Goal: Task Accomplishment & Management: Complete application form

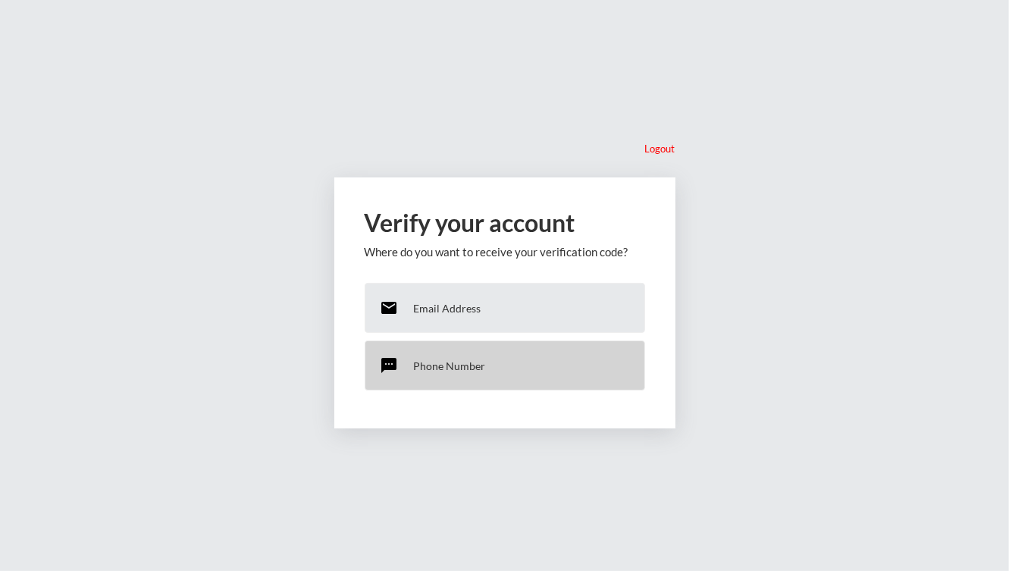
click at [456, 365] on p "Phone Number" at bounding box center [450, 365] width 72 height 13
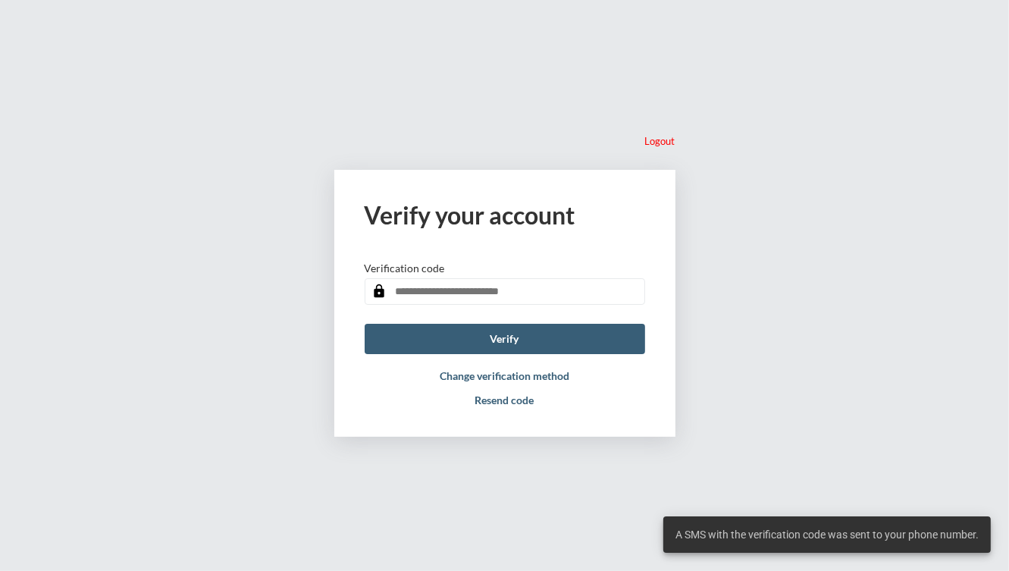
click at [491, 294] on input "text" at bounding box center [505, 291] width 280 height 27
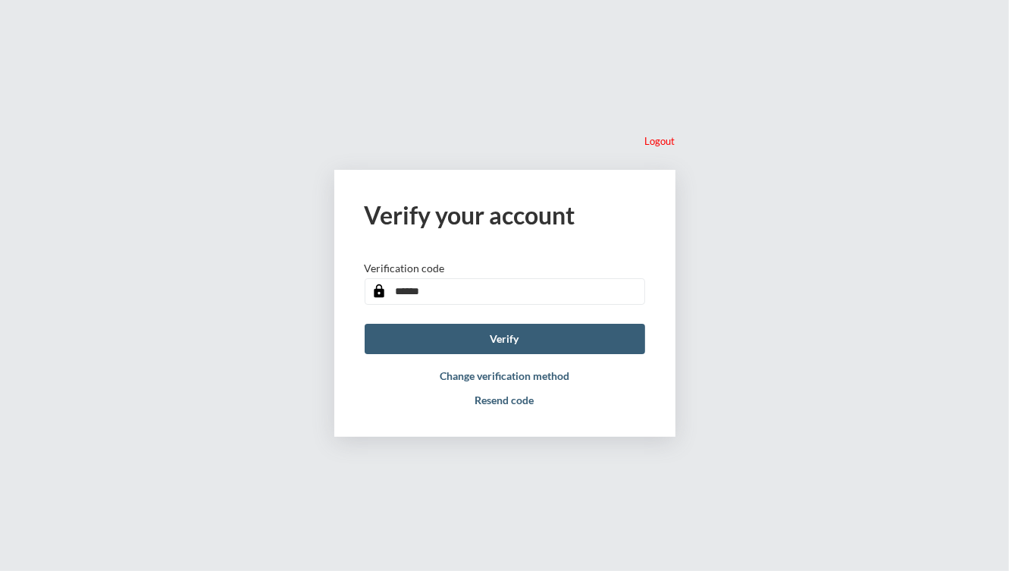
type input "******"
click at [365, 324] on button "Verify" at bounding box center [505, 339] width 280 height 30
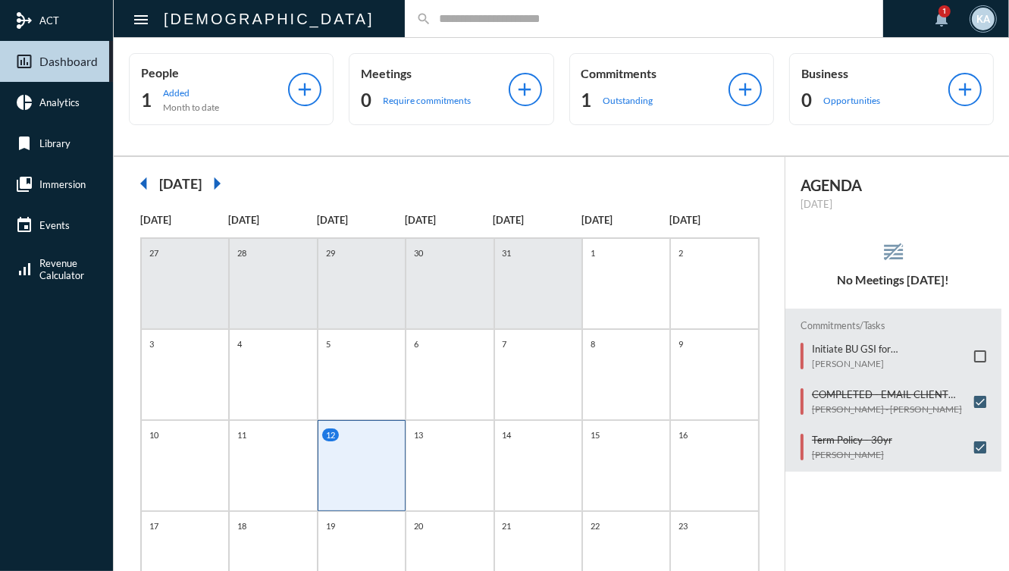
click at [974, 356] on span at bounding box center [980, 356] width 12 height 12
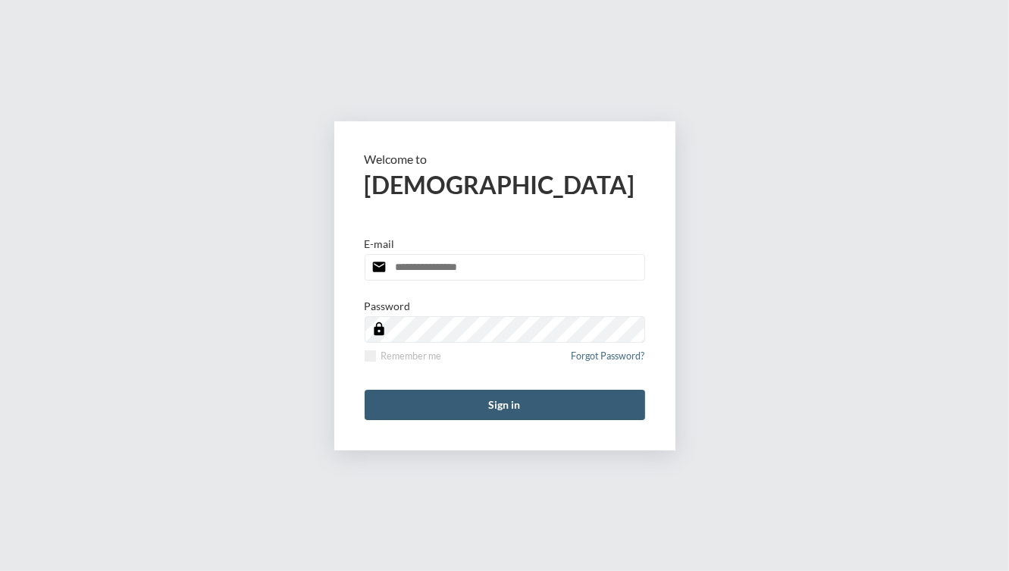
type input "**********"
click at [491, 421] on form "**********" at bounding box center [504, 285] width 341 height 329
click at [486, 412] on button "Sign in" at bounding box center [505, 405] width 280 height 30
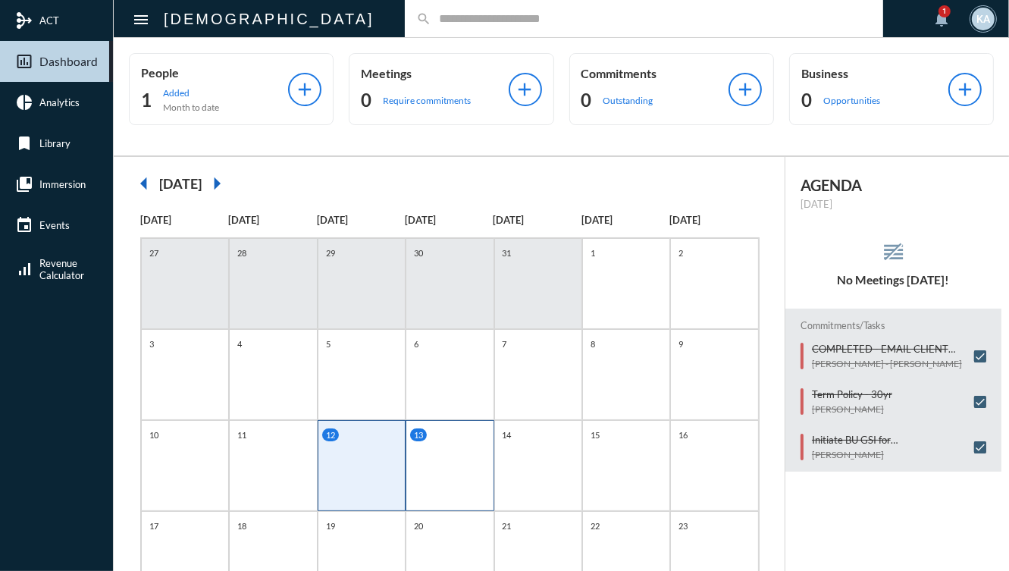
click at [431, 487] on div "13" at bounding box center [450, 465] width 88 height 91
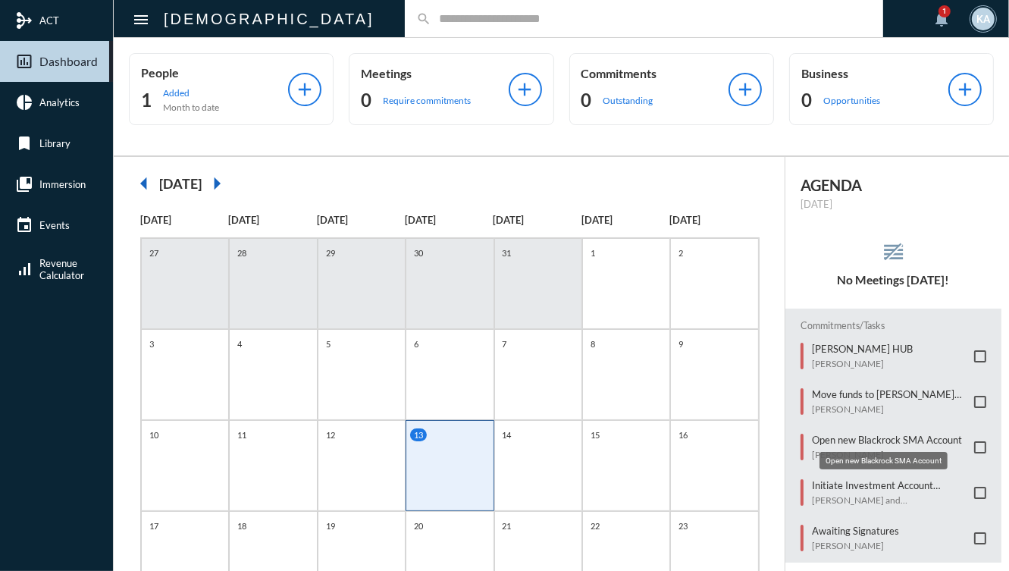
click at [852, 434] on p "Open new Blackrock SMA Account" at bounding box center [887, 440] width 150 height 12
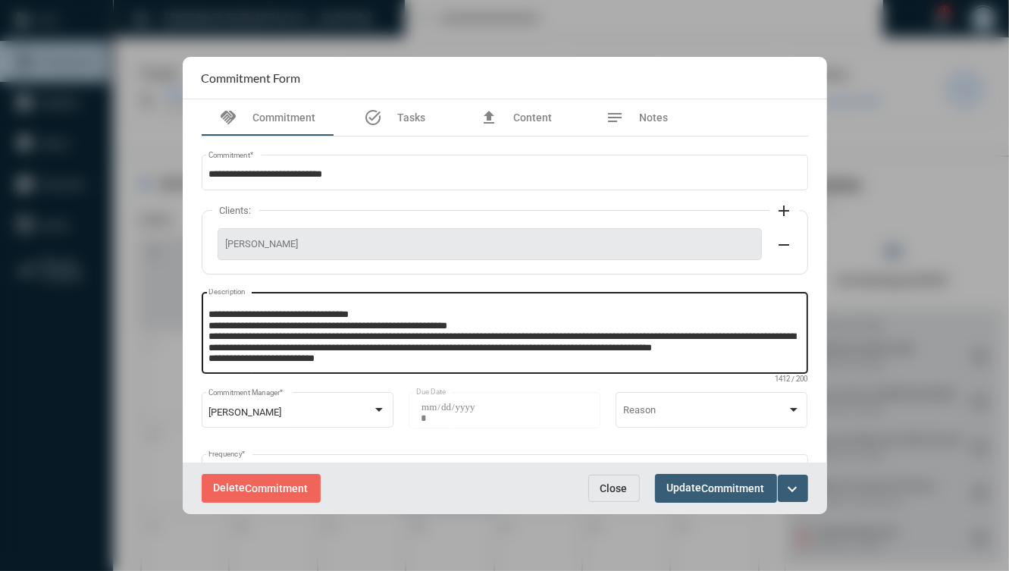
scroll to position [24, 0]
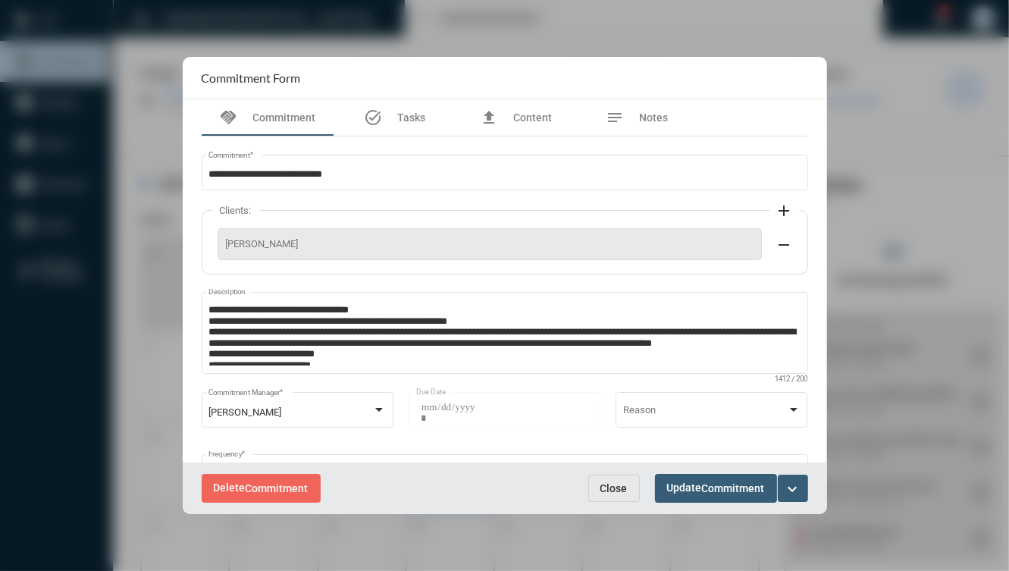
click at [622, 490] on span "Close" at bounding box center [613, 488] width 27 height 12
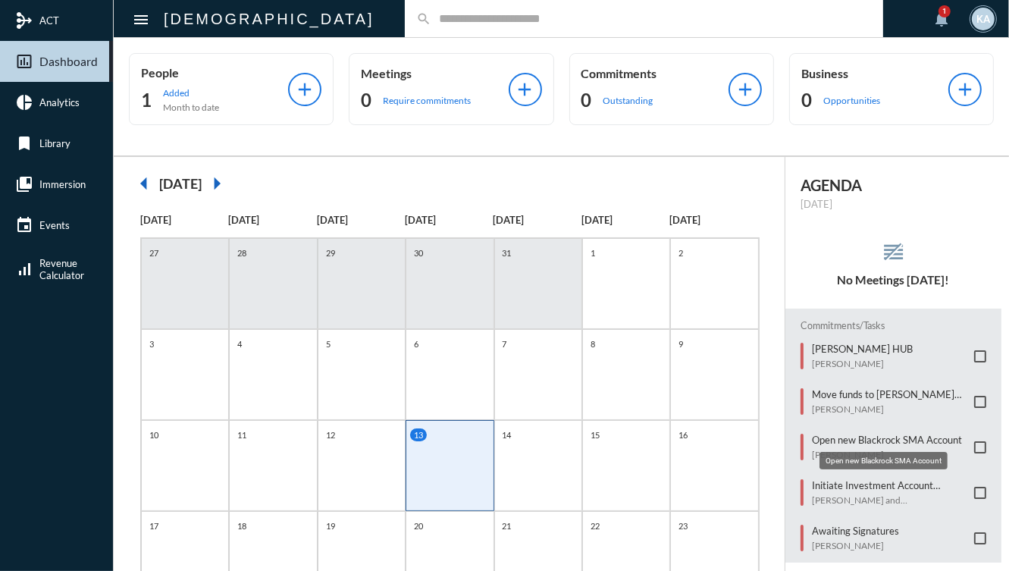
click at [853, 456] on div "Open new Blackrock SMA Account" at bounding box center [884, 460] width 128 height 17
click at [845, 447] on mat-tooltip-component "Open new Blackrock SMA Account" at bounding box center [883, 460] width 149 height 39
click at [840, 443] on mat-tooltip-component "Open new Blackrock SMA Account" at bounding box center [883, 460] width 149 height 39
click at [827, 434] on p "Open new Blackrock SMA Account" at bounding box center [887, 440] width 150 height 12
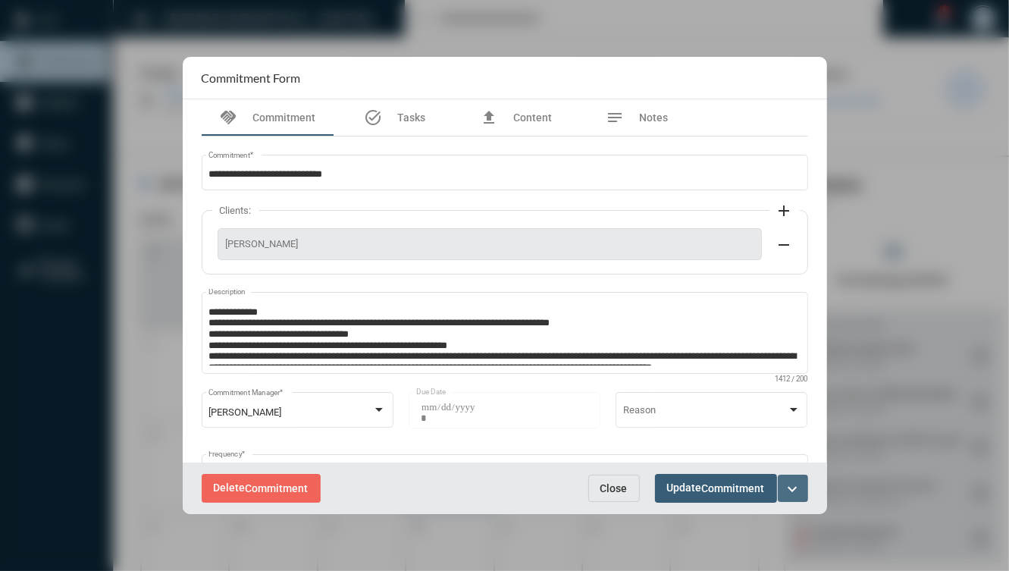
click at [790, 490] on mat-icon "expand_more" at bounding box center [793, 489] width 18 height 18
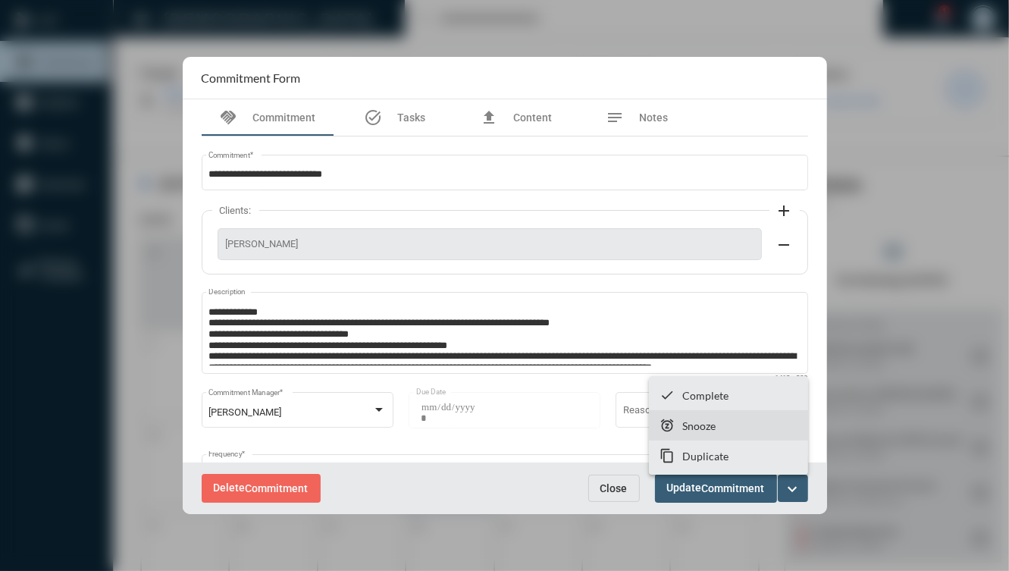
click at [722, 423] on section "snooze Snooze" at bounding box center [728, 425] width 159 height 30
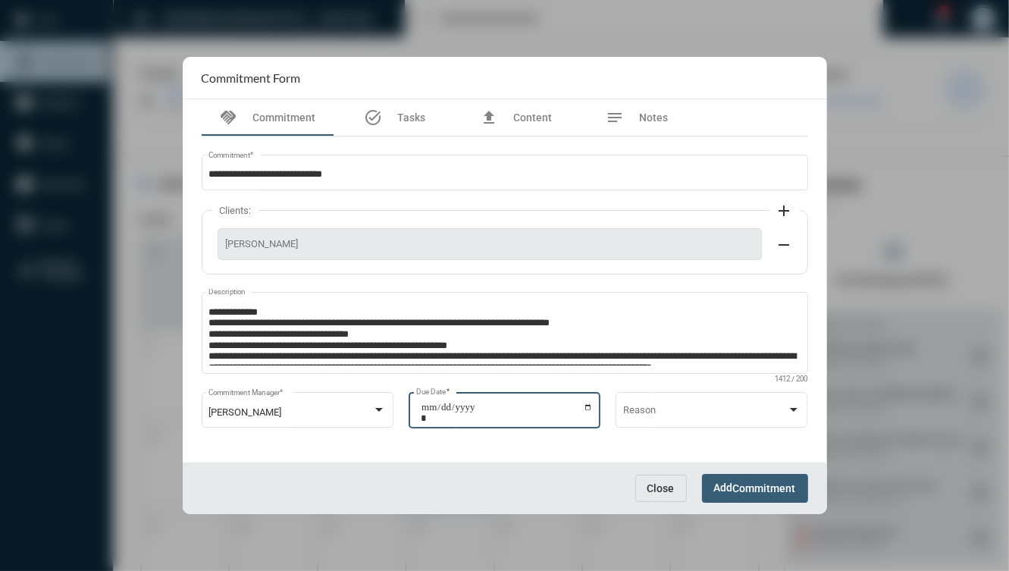
click at [588, 406] on input "**********" at bounding box center [507, 412] width 172 height 21
type input "**********"
click at [729, 478] on button "Add Commitment" at bounding box center [755, 488] width 106 height 28
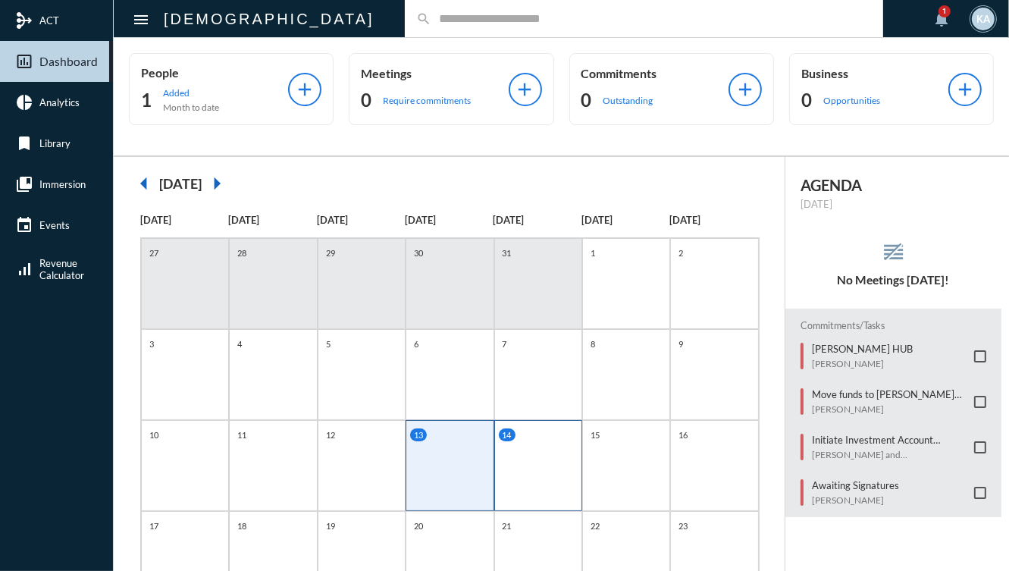
click at [569, 435] on div "14" at bounding box center [540, 434] width 83 height 13
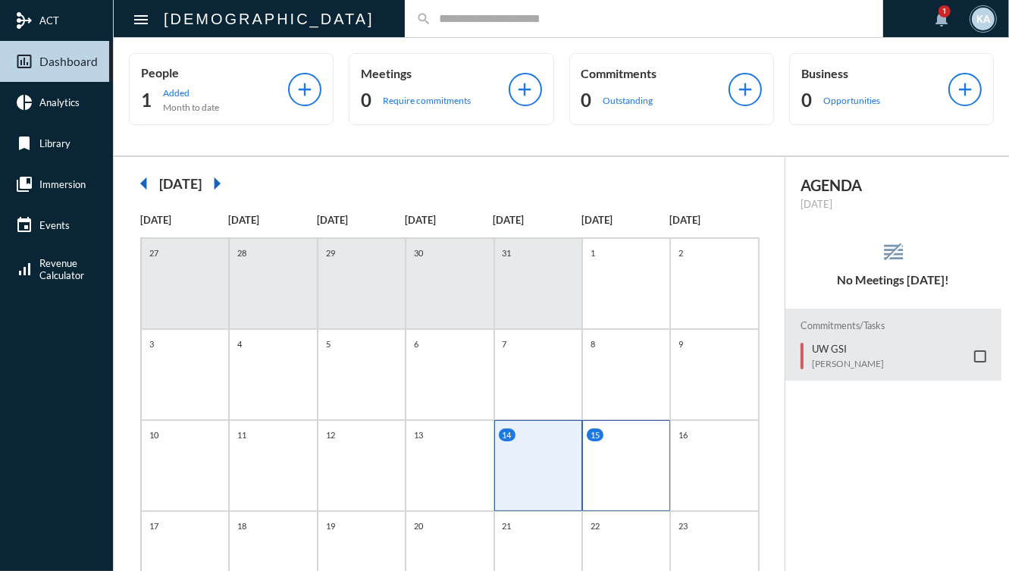
click at [610, 434] on div "15" at bounding box center [628, 434] width 83 height 13
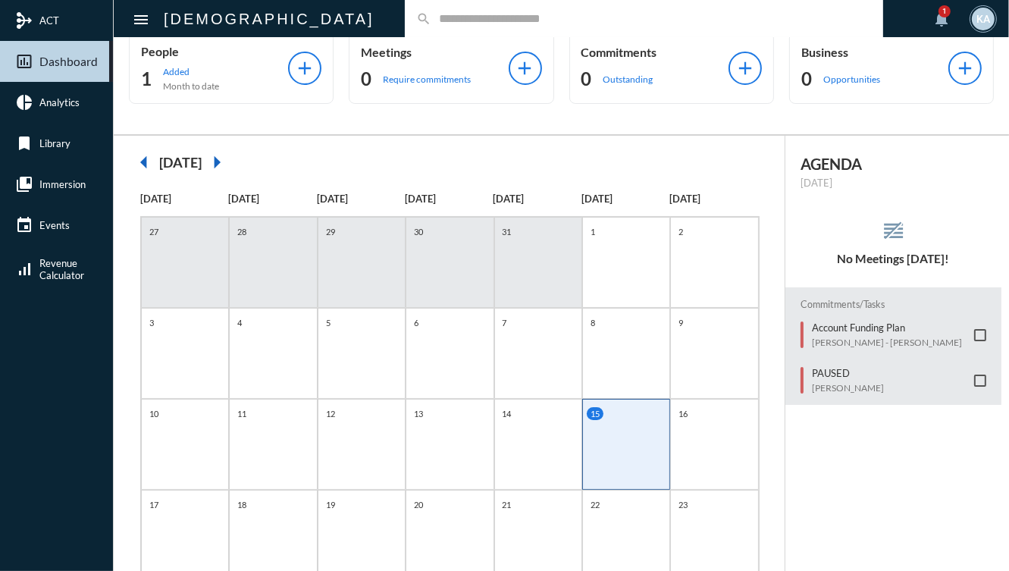
scroll to position [92, 0]
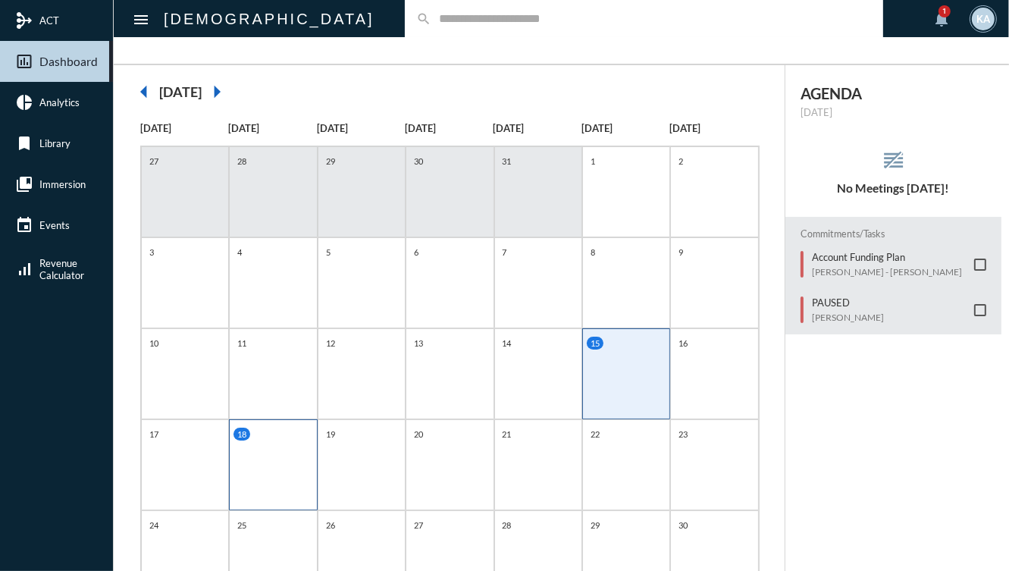
click at [246, 473] on div "18" at bounding box center [273, 464] width 88 height 91
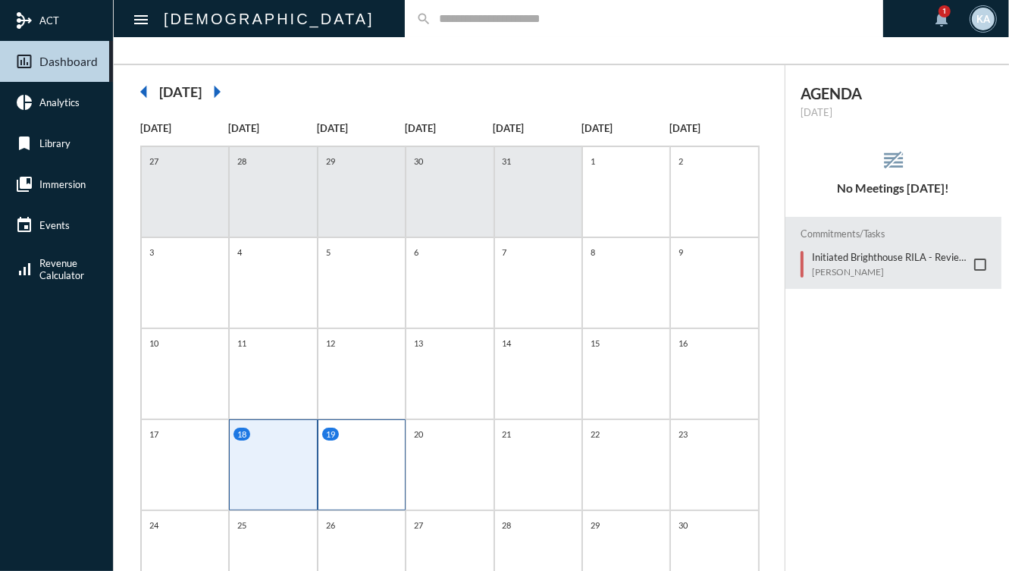
click at [361, 485] on div "19" at bounding box center [362, 464] width 88 height 91
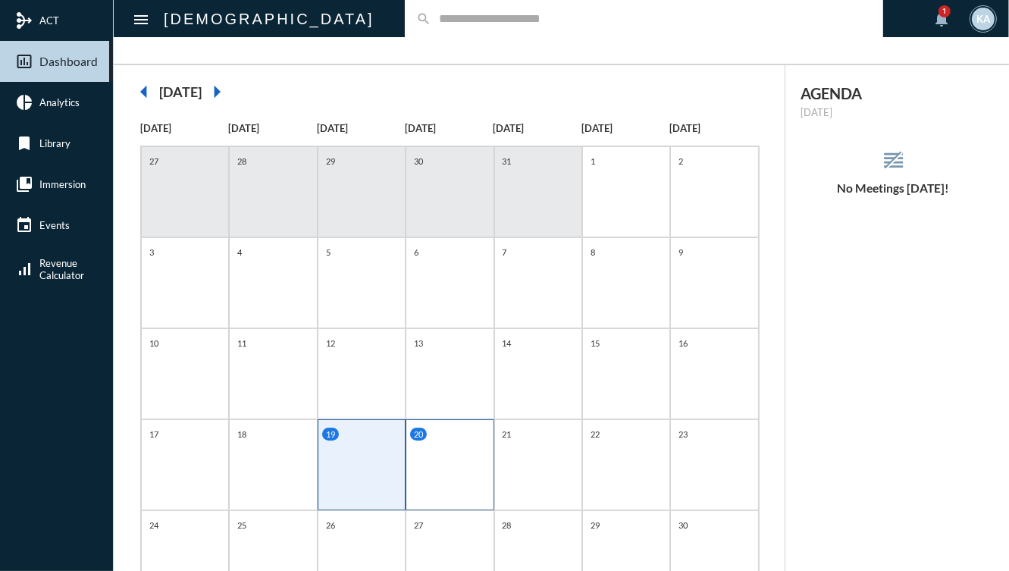
click at [425, 472] on div "20" at bounding box center [450, 464] width 88 height 91
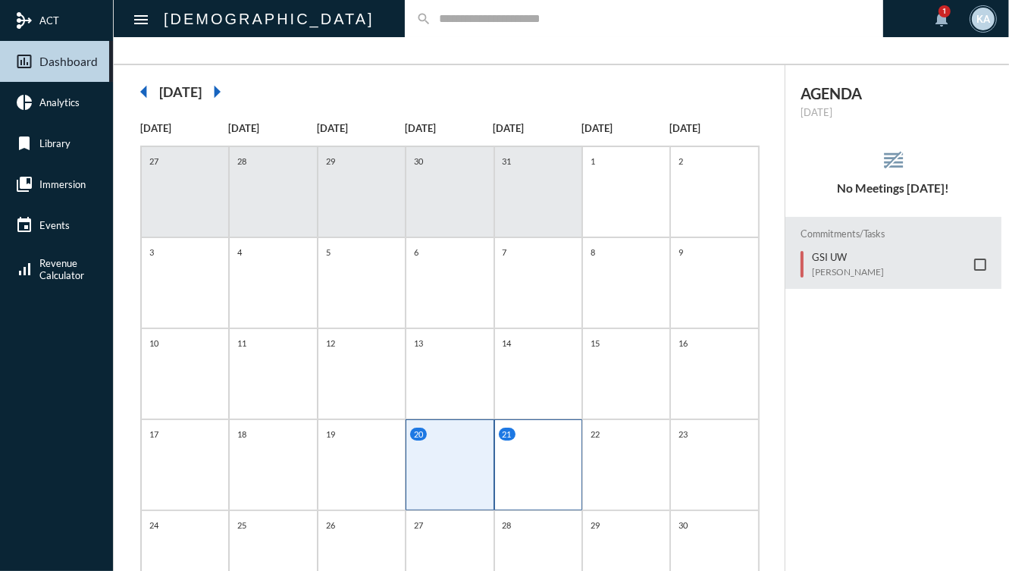
click at [523, 460] on div "21" at bounding box center [538, 464] width 88 height 91
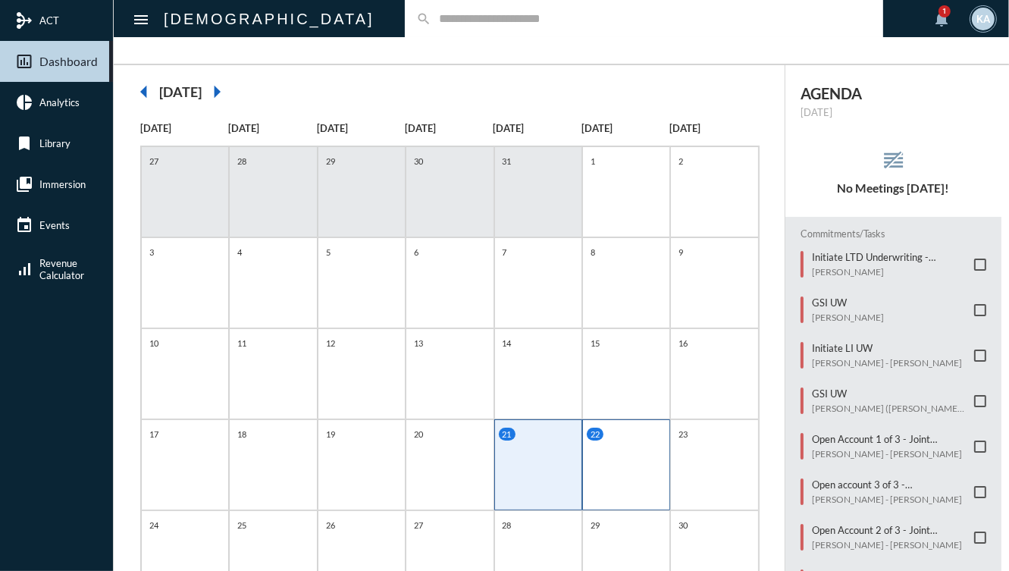
click at [631, 475] on div "22" at bounding box center [626, 464] width 88 height 91
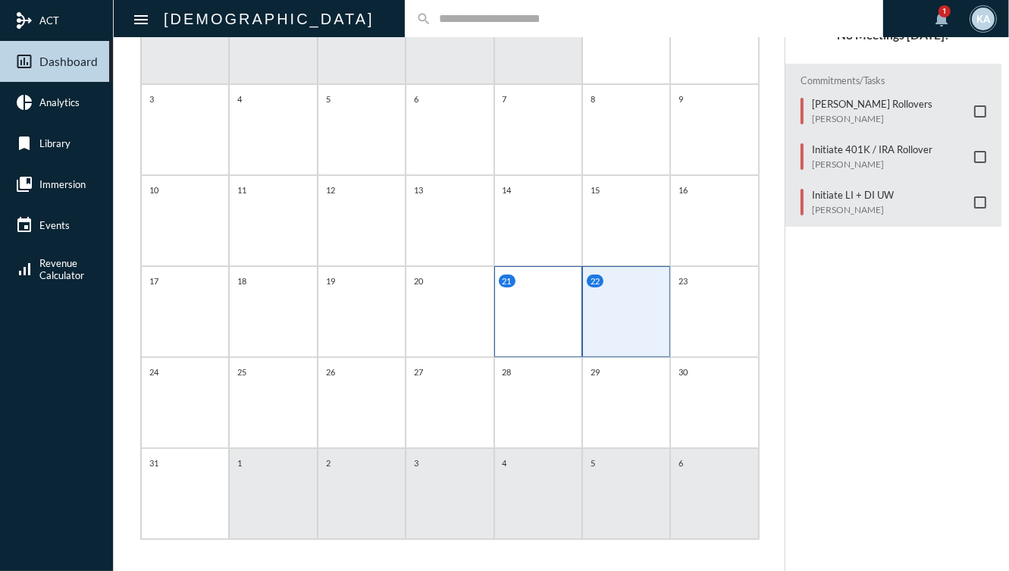
scroll to position [248, 0]
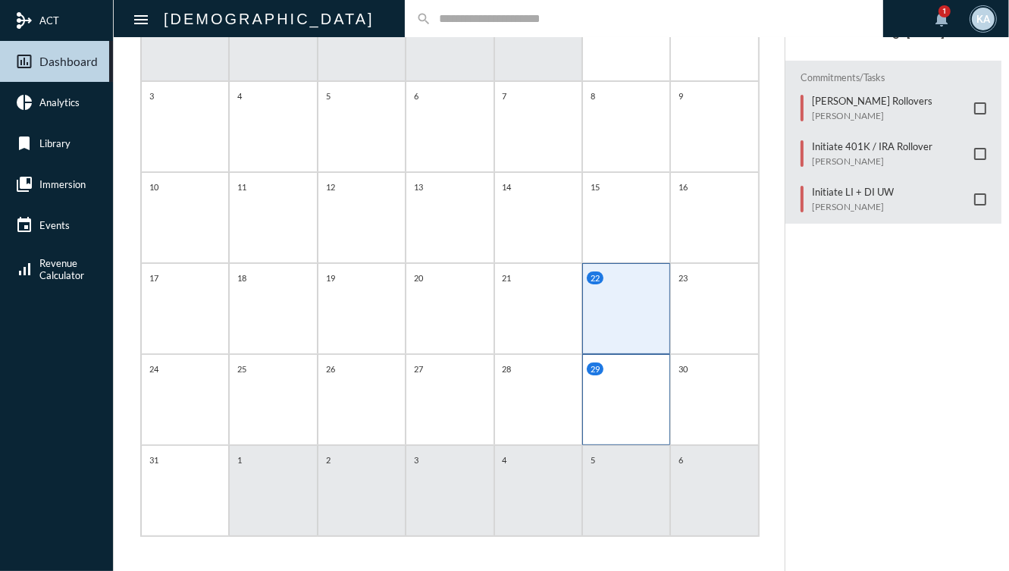
click at [609, 382] on div "29" at bounding box center [626, 399] width 88 height 91
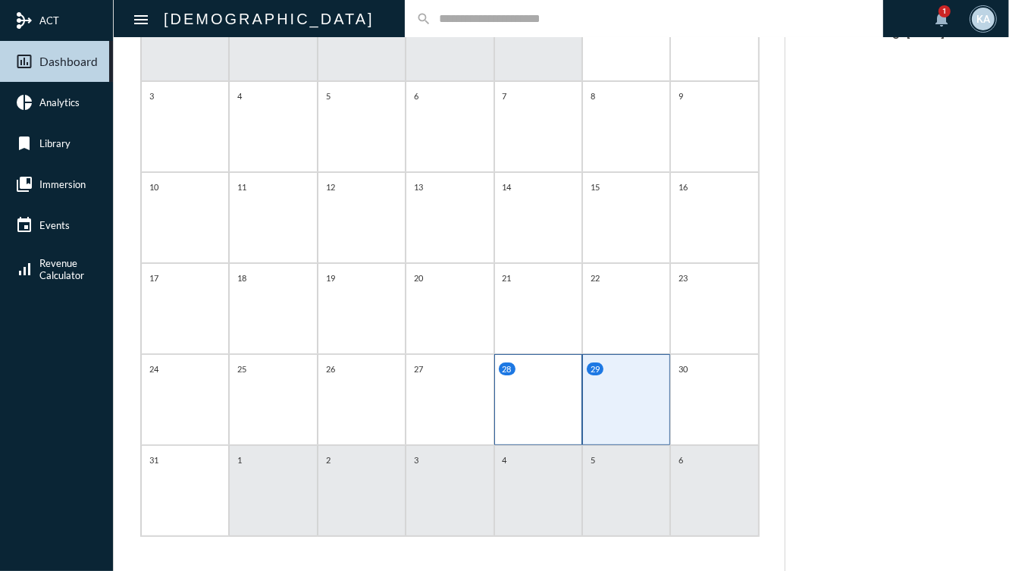
click at [539, 381] on div "28" at bounding box center [538, 399] width 88 height 91
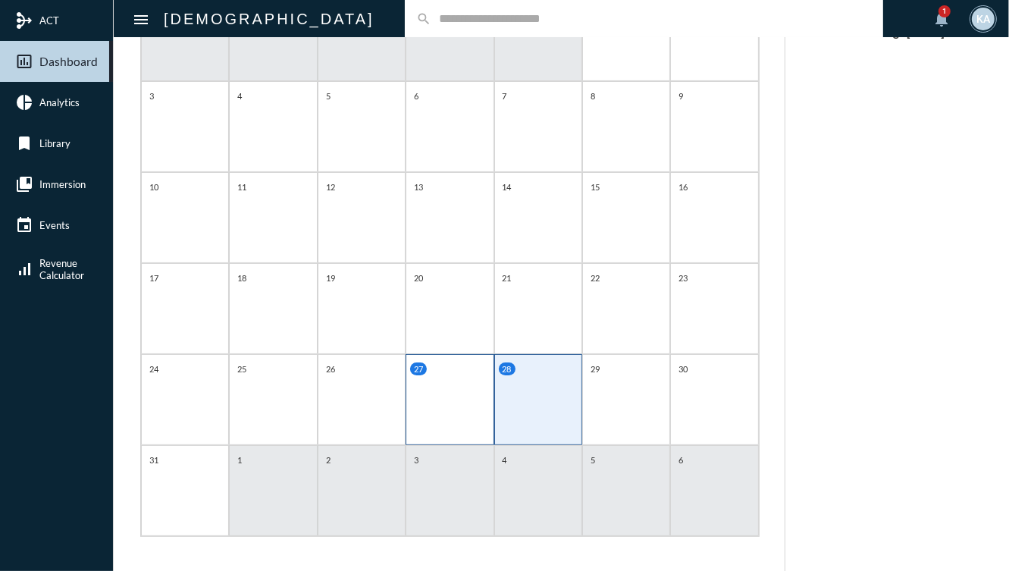
click at [449, 387] on div "27" at bounding box center [450, 399] width 88 height 91
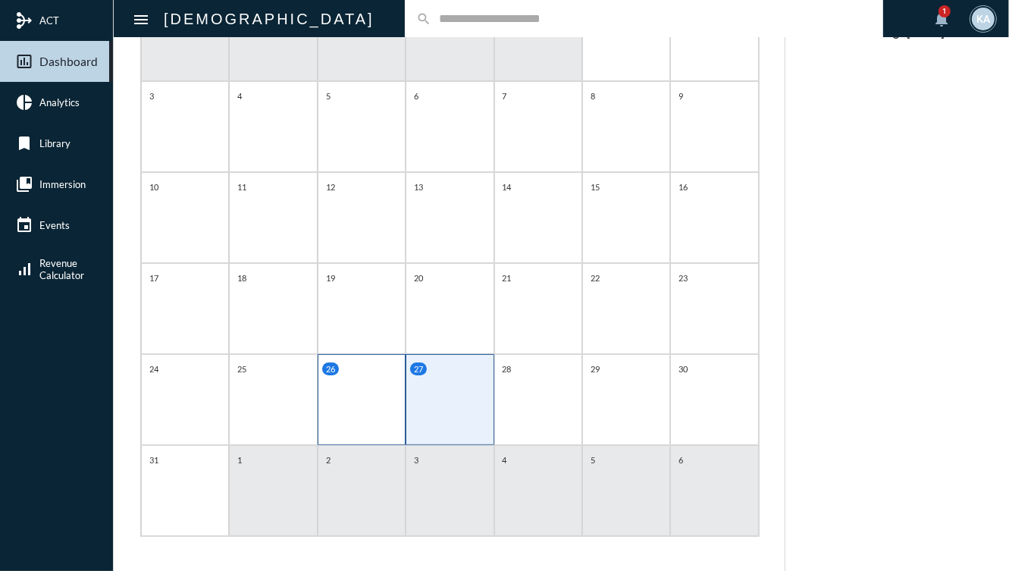
click at [354, 392] on div "26" at bounding box center [362, 399] width 88 height 91
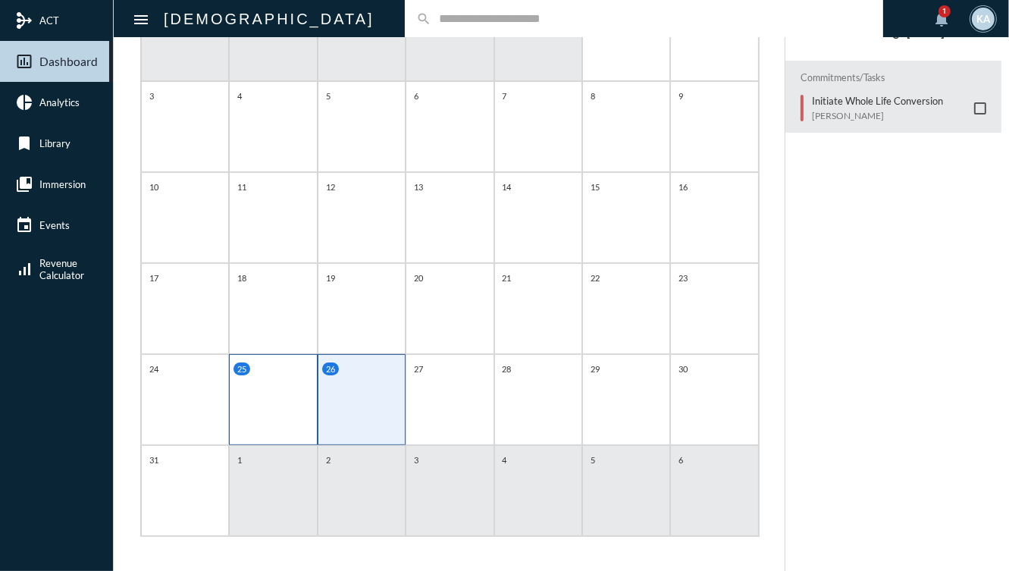
click at [297, 384] on div "25" at bounding box center [273, 399] width 88 height 91
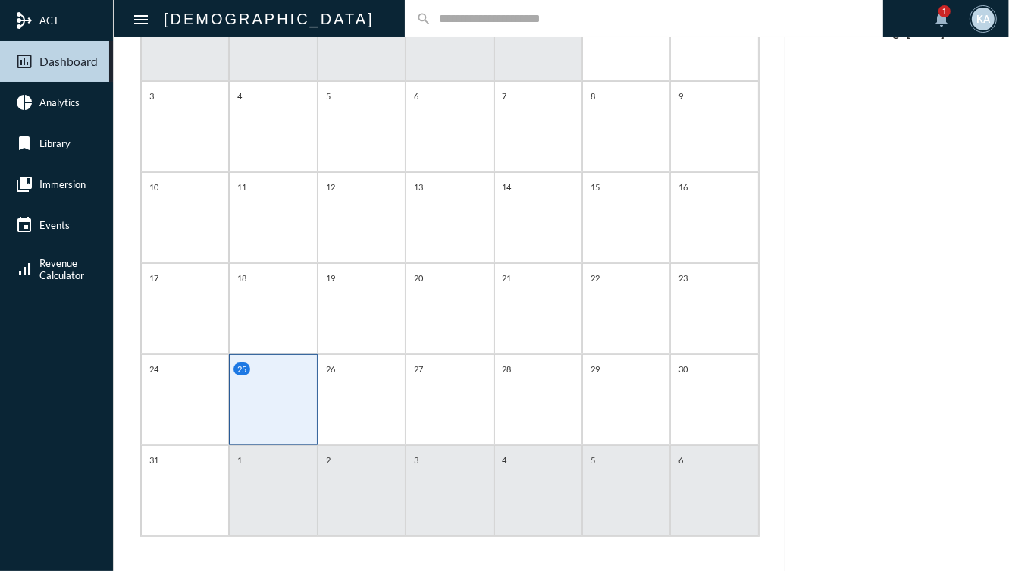
scroll to position [0, 0]
